Goal: Information Seeking & Learning: Learn about a topic

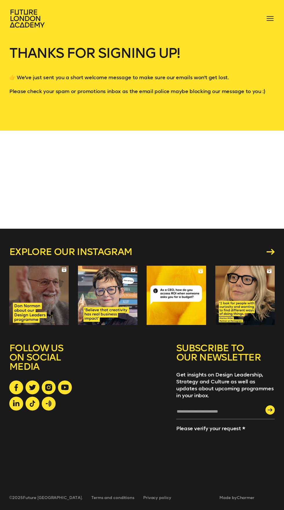
click at [270, 19] on span at bounding box center [269, 18] width 7 height 1
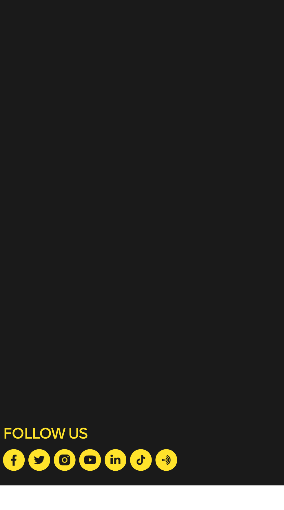
click at [16, 498] on icon at bounding box center [15, 494] width 3 height 7
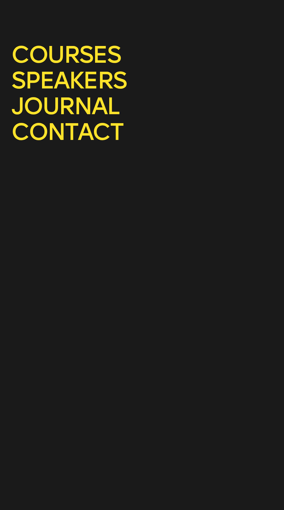
click at [90, 93] on link "speakers" at bounding box center [55, 95] width 93 height 23
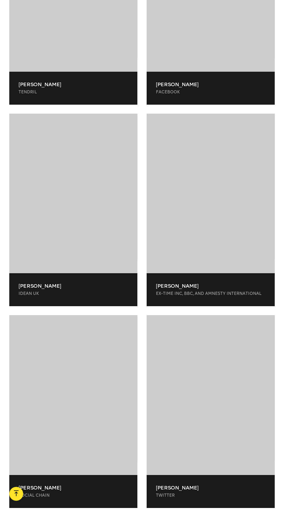
scroll to position [18073, 0]
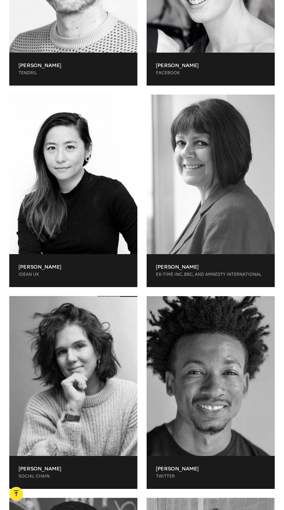
click at [220, 264] on p "Lesley Swarbrick" at bounding box center [210, 267] width 109 height 7
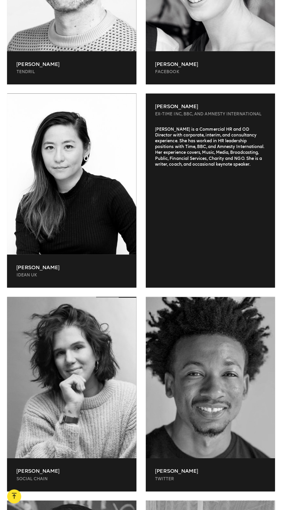
scroll to position [18072, 0]
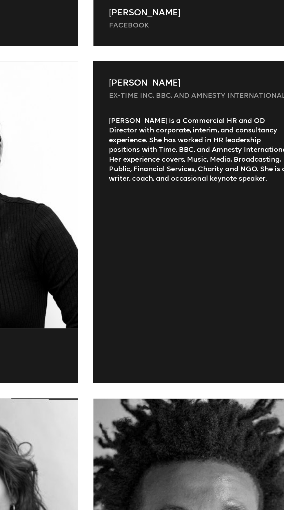
click at [220, 143] on div "Lesley is a Commercial HR and OD Director with corporate, interim, and consulta…" at bounding box center [210, 203] width 128 height 151
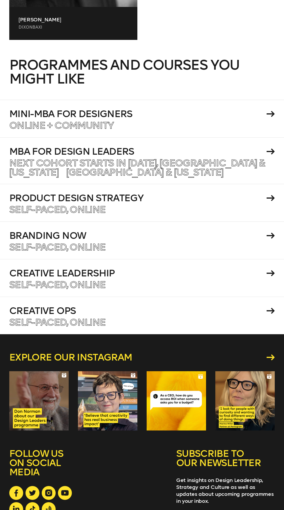
scroll to position [22203, 0]
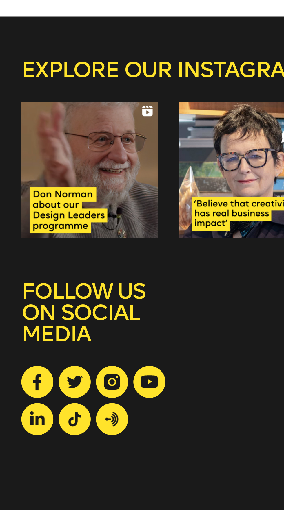
click at [52, 438] on link at bounding box center [49, 445] width 14 height 14
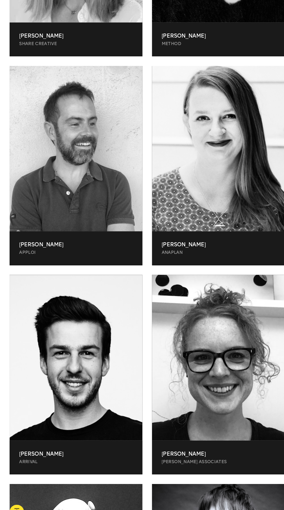
scroll to position [21327, 0]
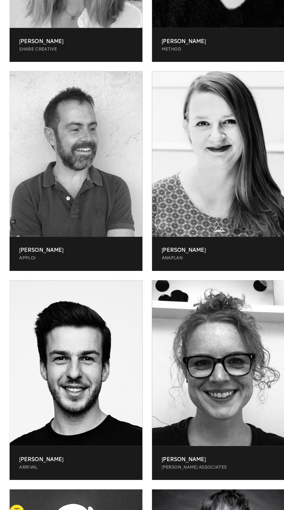
click at [38, 238] on p "Tom Kerwin" at bounding box center [73, 241] width 109 height 7
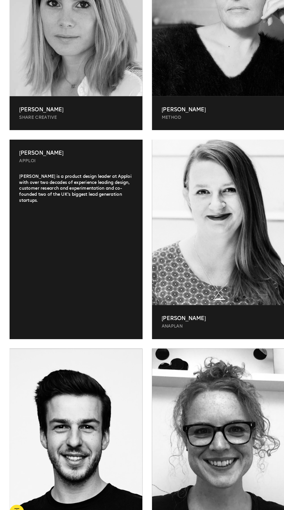
scroll to position [21188, 0]
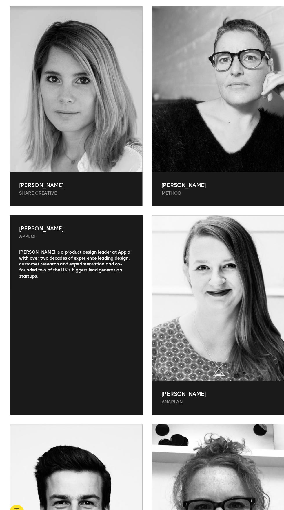
click at [33, 220] on div "Tom Kerwin Apploi" at bounding box center [73, 224] width 128 height 33
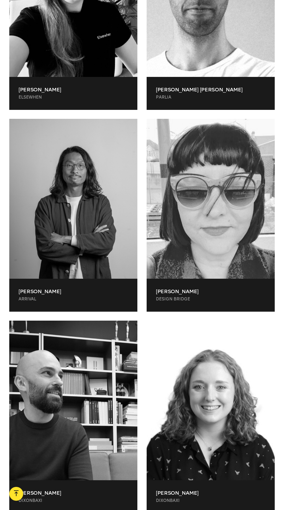
scroll to position [10176, 0]
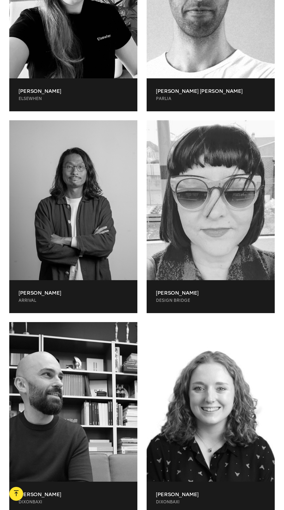
click at [227, 225] on div at bounding box center [210, 200] width 128 height 160
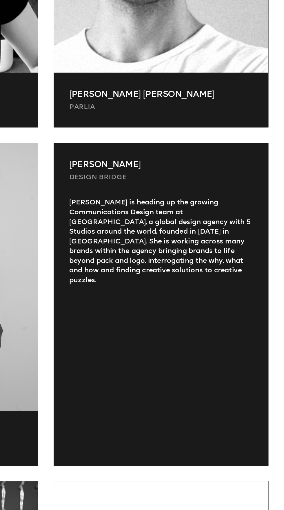
scroll to position [10102, 0]
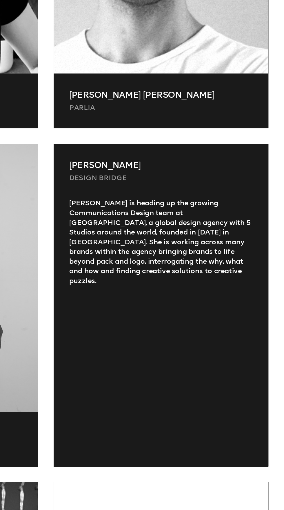
click at [237, 251] on div "Monique is heading up the growing Communications Design team at DesignBridge, a…" at bounding box center [210, 302] width 128 height 151
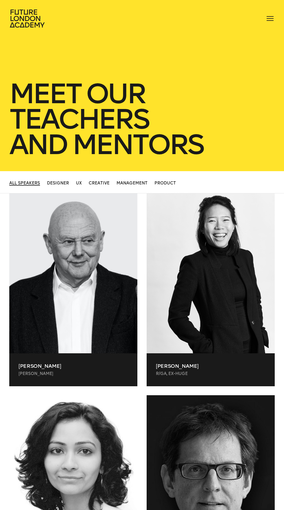
scroll to position [3, 0]
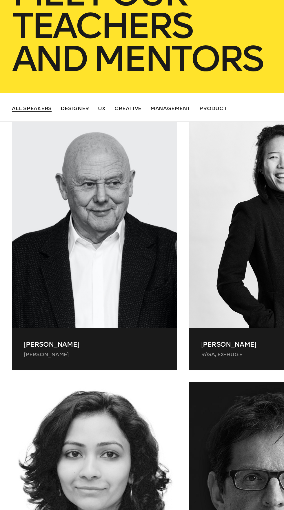
click at [58, 180] on span "Designer" at bounding box center [58, 179] width 22 height 5
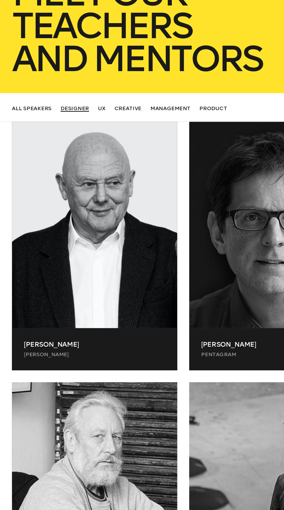
click at [55, 364] on p "Michael Wolff" at bounding box center [73, 362] width 109 height 7
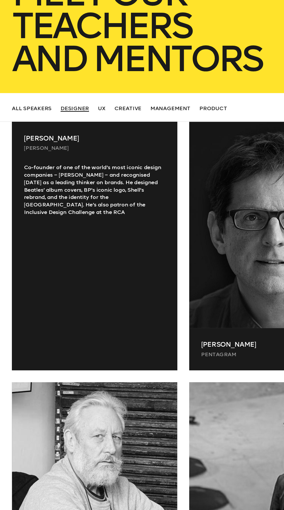
click at [189, 311] on div at bounding box center [210, 270] width 128 height 160
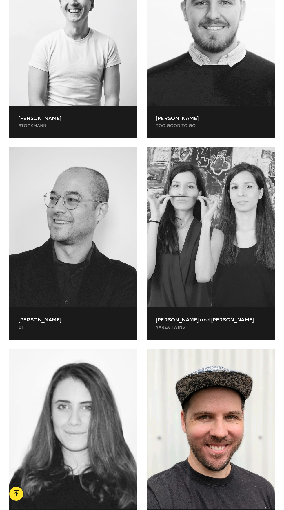
scroll to position [4040, 0]
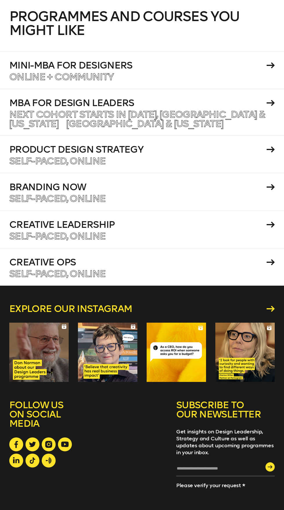
click at [228, 304] on link "Explore our instagram" at bounding box center [141, 308] width 265 height 9
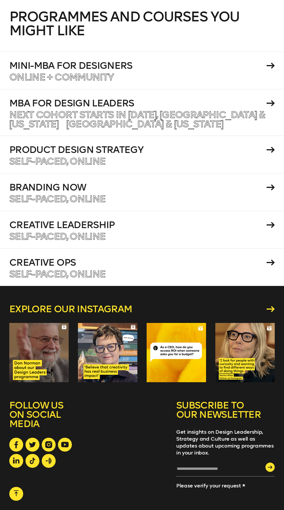
scroll to position [4084, 0]
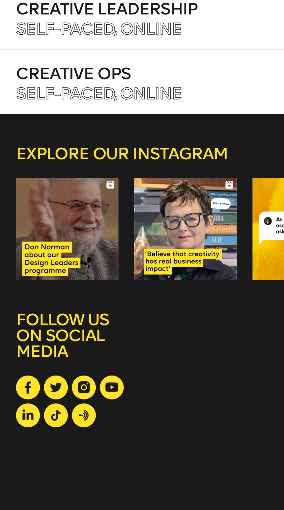
click at [68, 398] on icon at bounding box center [65, 400] width 8 height 5
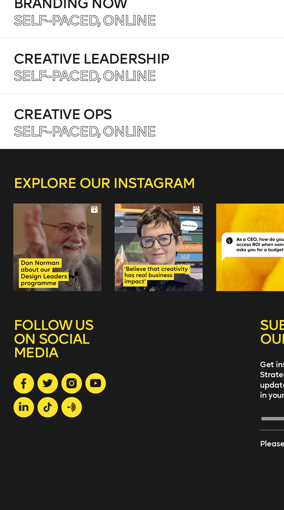
click at [104, 409] on div "SUBSCRIBE TO OUR NEWSLETTER Get insights on Design Leadership, Strategy and Cul…" at bounding box center [141, 423] width 265 height 133
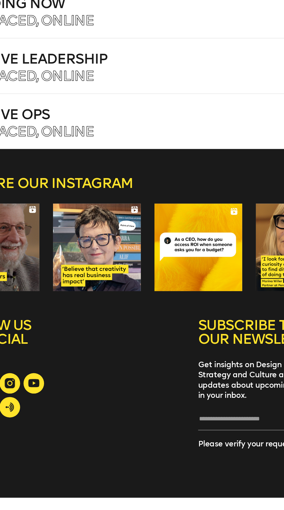
scroll to position [4040, 0]
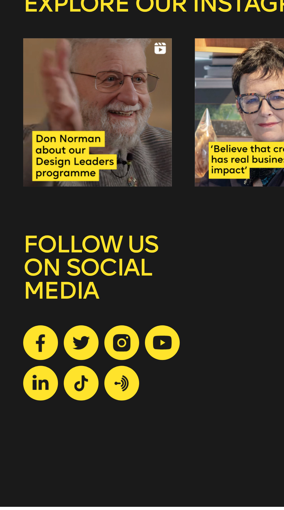
click at [15, 457] on icon at bounding box center [16, 460] width 6 height 6
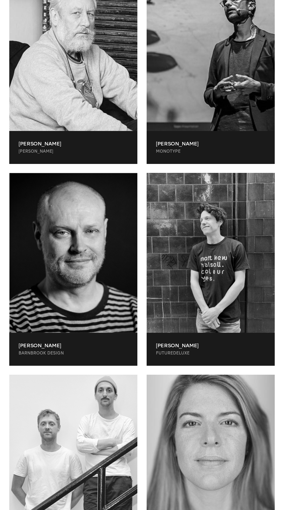
scroll to position [0, 0]
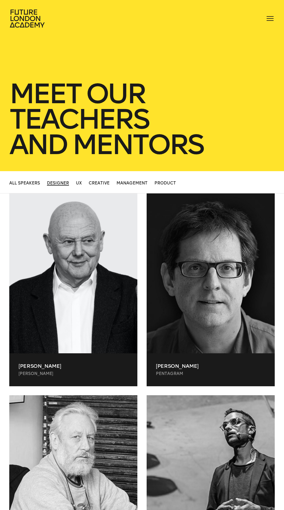
click at [175, 183] on span "Product" at bounding box center [164, 183] width 21 height 5
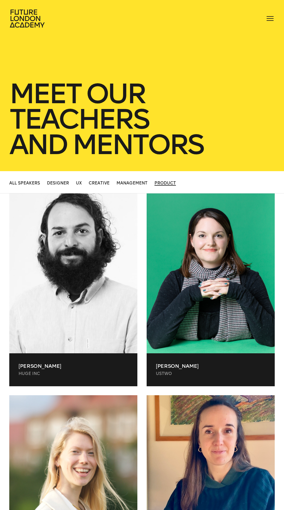
click at [199, 333] on div at bounding box center [210, 274] width 128 height 160
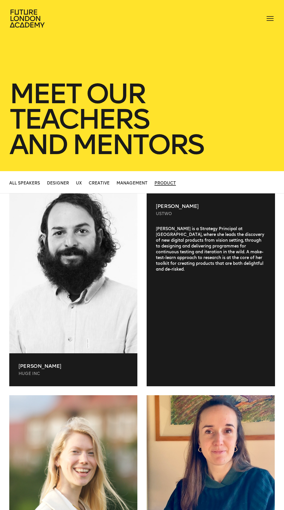
click at [83, 330] on div at bounding box center [73, 274] width 128 height 160
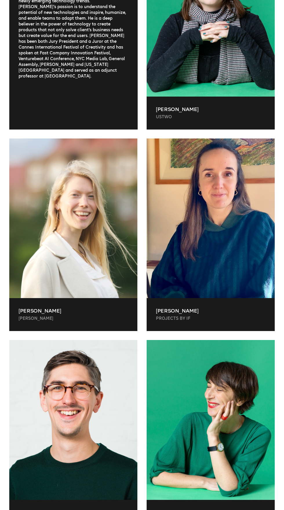
scroll to position [257, 0]
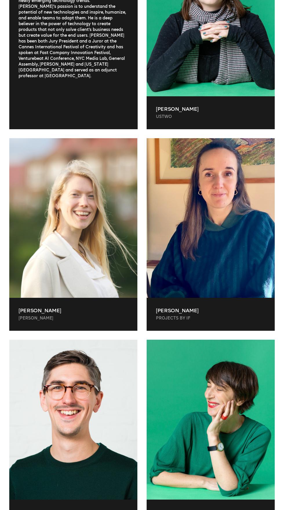
click at [221, 306] on div "Valeria Adani Projects by IF" at bounding box center [210, 314] width 128 height 33
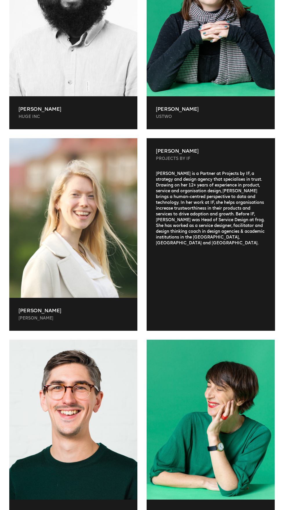
click at [63, 318] on p "Cleo" at bounding box center [73, 319] width 109 height 6
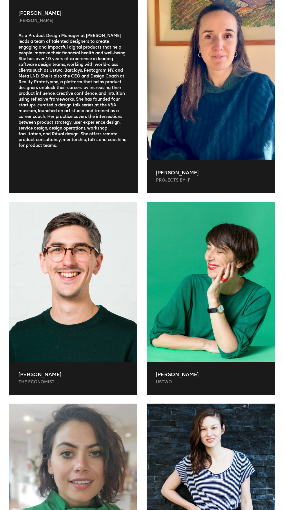
scroll to position [396, 0]
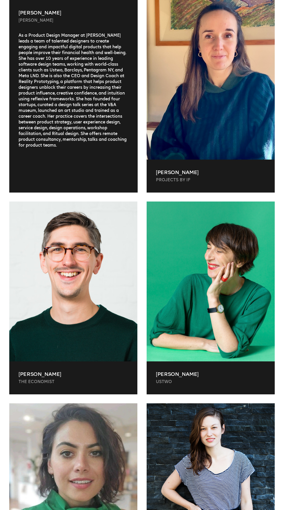
click at [231, 339] on div at bounding box center [210, 282] width 128 height 160
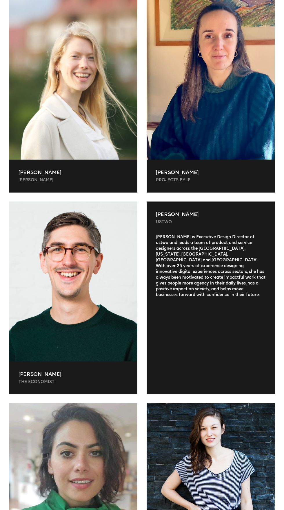
click at [73, 374] on p "Adam Morris" at bounding box center [73, 374] width 109 height 7
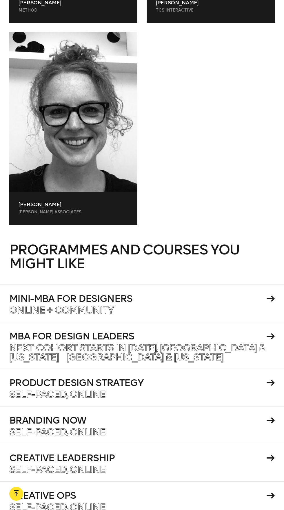
scroll to position [971, 0]
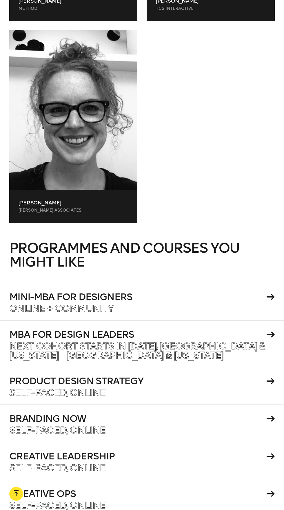
click at [270, 297] on icon at bounding box center [270, 297] width 8 height 6
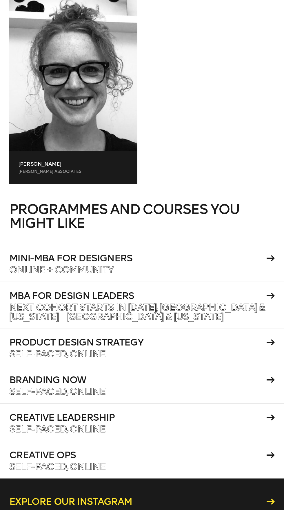
scroll to position [0, 0]
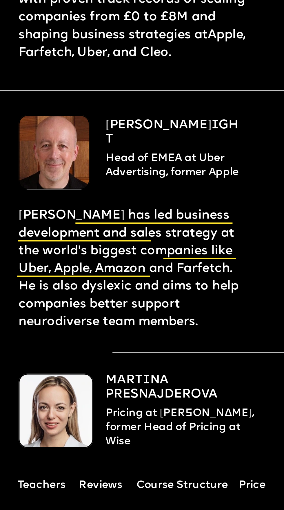
scroll to position [3135, 0]
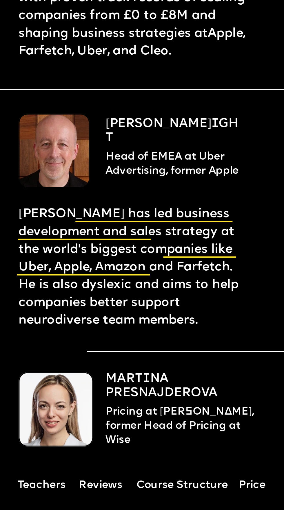
click at [191, 155] on span "Head of EMEA at Uber Advertising, former Apple" at bounding box center [171, 164] width 133 height 25
click at [220, 251] on icon at bounding box center [199, 258] width 73 height 18
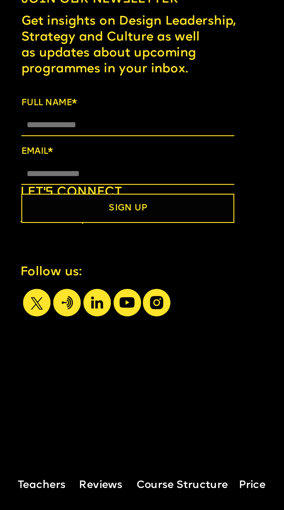
scroll to position [17386, 0]
click at [135, 306] on icon at bounding box center [126, 303] width 27 height 27
